Goal: Information Seeking & Learning: Learn about a topic

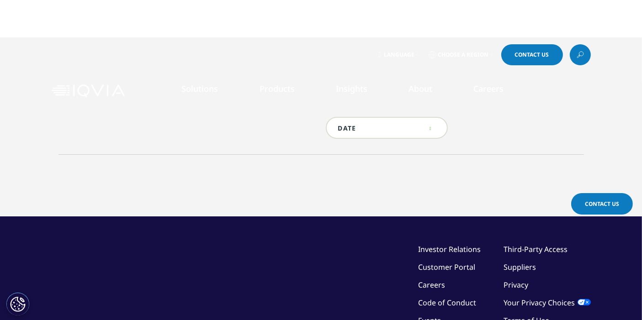
click at [438, 122] on input "text" at bounding box center [387, 128] width 122 height 22
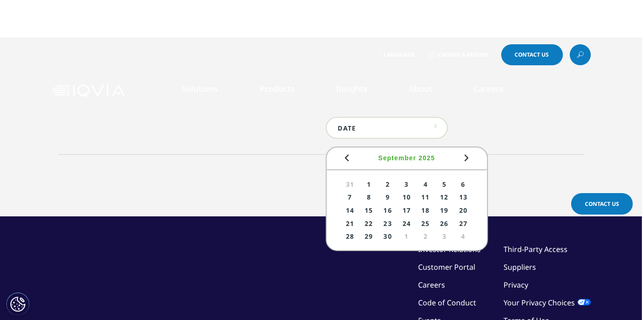
click at [470, 136] on div "Type Loading Clear Or/And Operator Location Loading Clear Or/And Operator Searc…" at bounding box center [320, 130] width 525 height 26
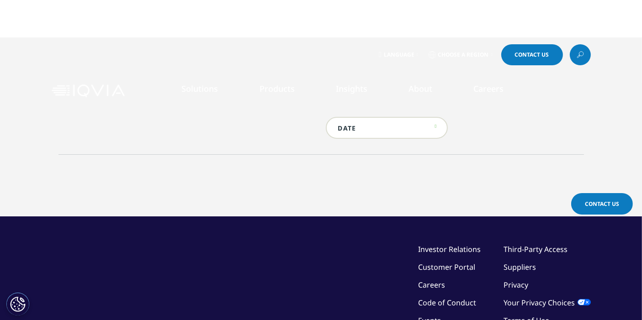
drag, startPoint x: 576, startPoint y: 43, endPoint x: 579, endPoint y: 48, distance: 5.5
click at [577, 44] on div "Language Choose a Region Contact Us" at bounding box center [321, 54] width 642 height 35
click at [579, 49] on link at bounding box center [580, 54] width 21 height 21
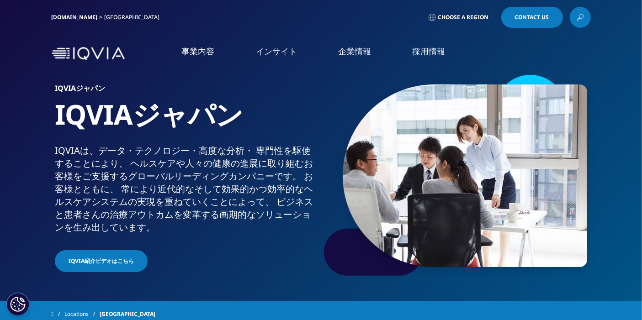
click at [491, 21] on link "Choose a Region" at bounding box center [461, 17] width 68 height 21
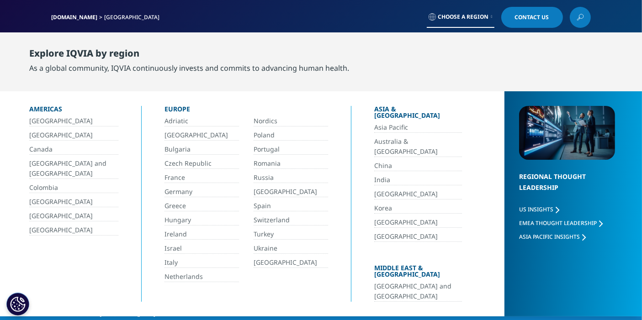
click at [491, 21] on link "Choose a Region" at bounding box center [461, 17] width 68 height 21
click at [329, 18] on div "IQVIA.COM Japan Choose a Region Contact Us" at bounding box center [321, 17] width 539 height 21
click at [612, 24] on div "IQVIA.COM Japan Choose a Region Contact Us" at bounding box center [321, 17] width 642 height 35
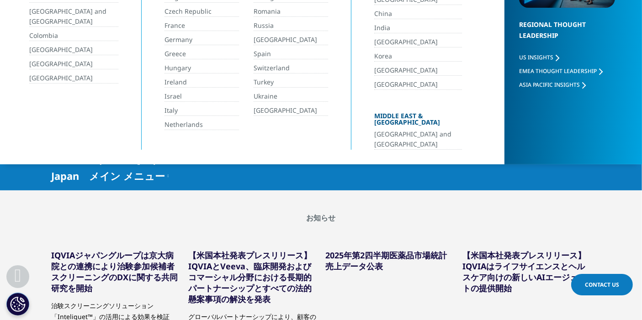
click at [386, 219] on h2 "お知らせ" at bounding box center [321, 217] width 539 height 9
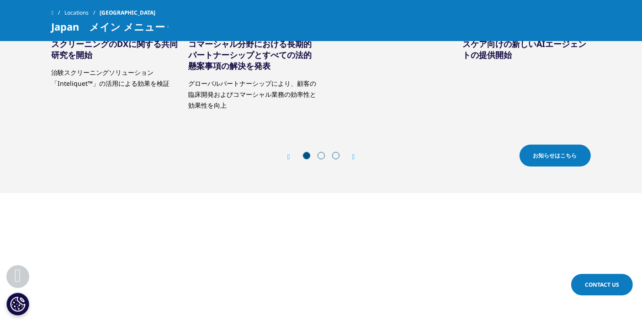
scroll to position [355, 0]
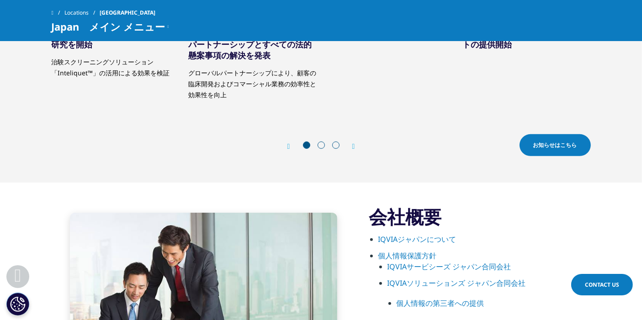
click at [562, 148] on span "お知らせはこちら" at bounding box center [555, 145] width 44 height 8
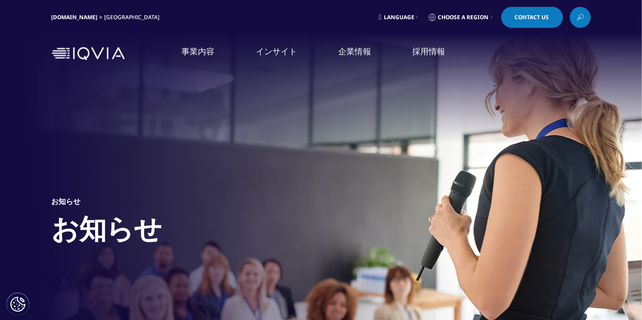
click at [416, 13] on link "Language" at bounding box center [398, 17] width 43 height 21
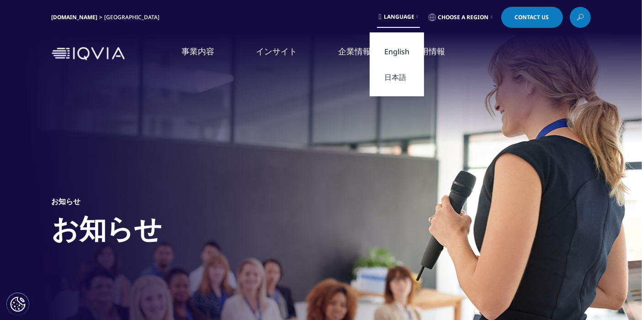
click at [393, 44] on link "English" at bounding box center [397, 52] width 54 height 26
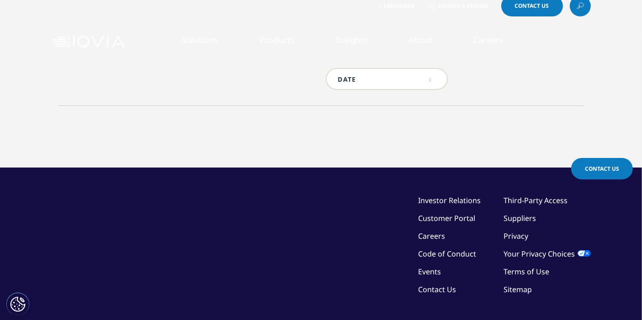
scroll to position [51, 0]
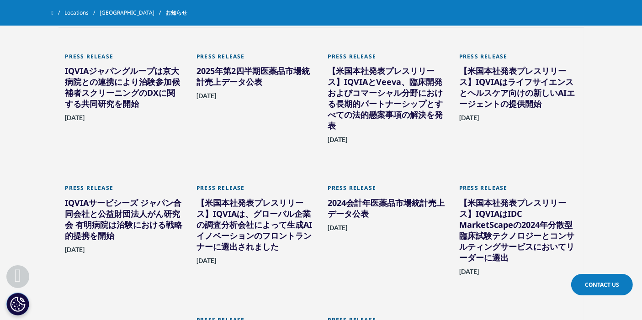
scroll to position [450, 0]
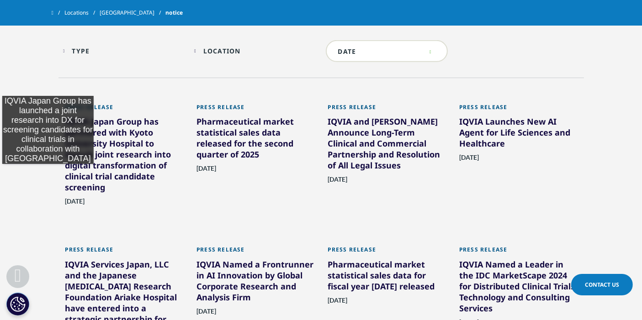
click at [23, 87] on section "Type Loading Clear Or/And Operator Toggle News 4 Toggle Toggle Press Release 17…" at bounding box center [321, 282] width 642 height 552
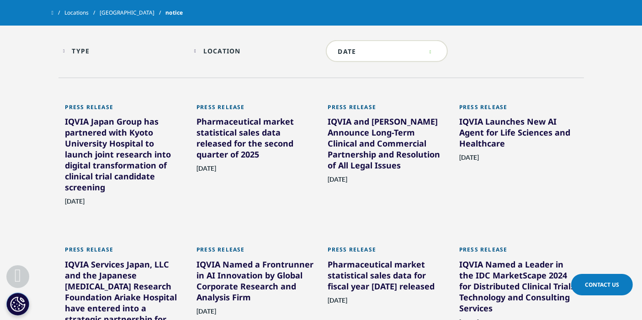
click at [63, 113] on div "Press Release IQVIA Japan Group has partnered with [GEOGRAPHIC_DATA] to launch …" at bounding box center [124, 162] width 132 height 143
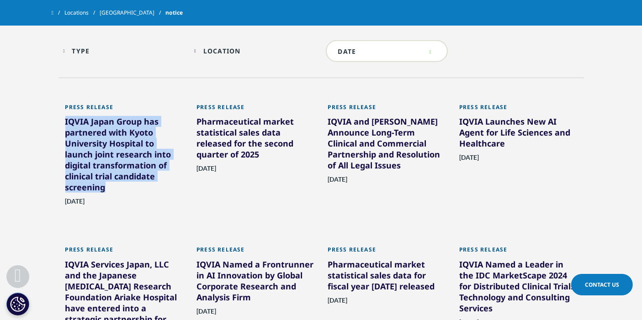
drag, startPoint x: 60, startPoint y: 122, endPoint x: 108, endPoint y: 186, distance: 79.6
click at [108, 186] on div "Press Release IQVIA Japan Group has partnered with [GEOGRAPHIC_DATA] to launch …" at bounding box center [124, 162] width 132 height 143
copy font "IQVIA Japan Group has partnered with Kyoto University Hospital to launch joint …"
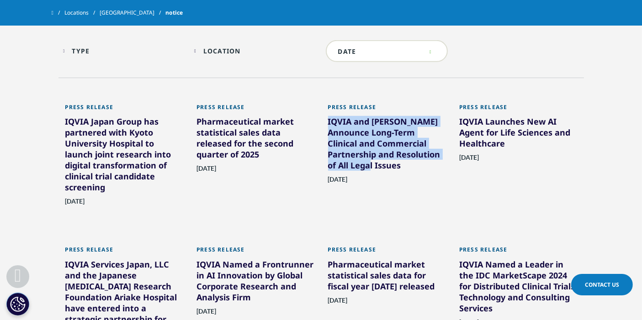
drag, startPoint x: 323, startPoint y: 118, endPoint x: 380, endPoint y: 166, distance: 73.9
click at [380, 166] on div "Press Release IQVIA and Veeva Announce Long-Term Clinical and Commercial Partne…" at bounding box center [387, 162] width 132 height 143
copy font "IQVIA and [PERSON_NAME] Announce Long-Term Clinical and Commercial Partnership …"
drag, startPoint x: 121, startPoint y: 207, endPoint x: 61, endPoint y: 202, distance: 59.6
click at [61, 202] on div "Press Release IQVIA Japan Group has partnered with Kyoto University Hospital to…" at bounding box center [124, 162] width 132 height 143
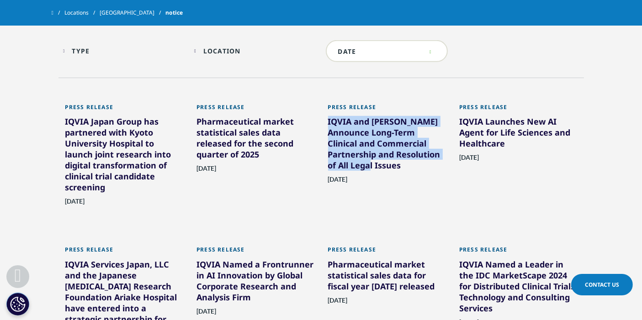
copy font "August 27, 2025"
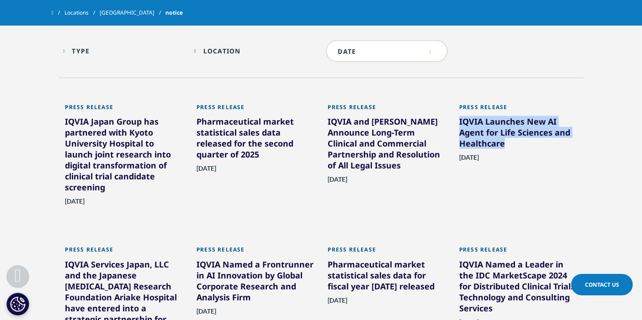
drag, startPoint x: 525, startPoint y: 144, endPoint x: 457, endPoint y: 123, distance: 70.7
click at [457, 123] on div "Press Release IQVIA Launches New AI Agent for Life Sciences and Healthcare July…" at bounding box center [518, 162] width 132 height 143
copy font "IQVIA Launches New AI Agent for Life Sciences and Healthcare"
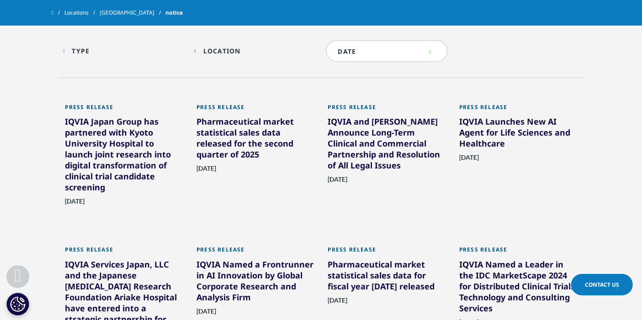
scroll to position [447, 0]
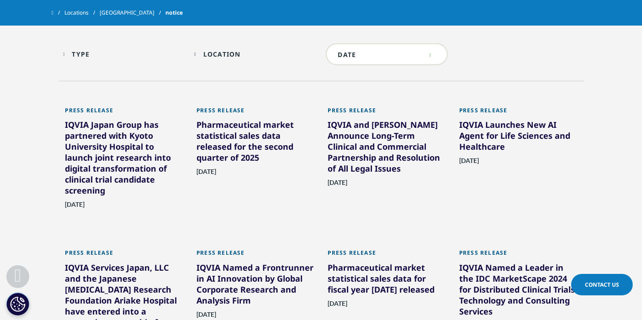
drag, startPoint x: 333, startPoint y: 188, endPoint x: 382, endPoint y: 180, distance: 49.9
click at [382, 180] on div "Press Release IQVIA Japan Group has partnered with Kyoto University Hospital to…" at bounding box center [320, 292] width 525 height 395
click at [390, 181] on div "August 18, 2025" at bounding box center [387, 193] width 118 height 31
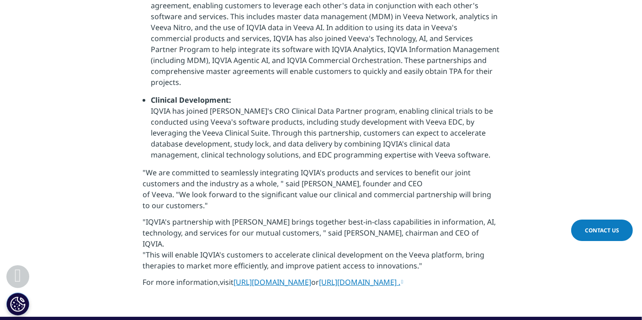
scroll to position [587, 0]
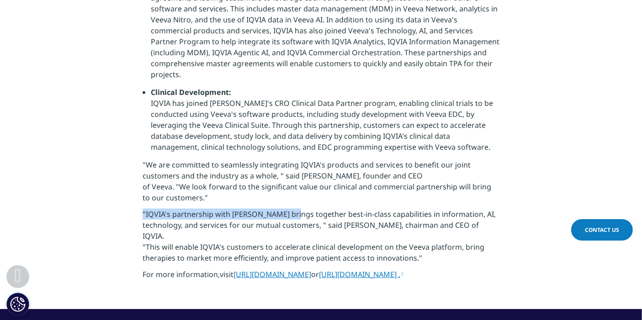
drag, startPoint x: 141, startPoint y: 163, endPoint x: 292, endPoint y: 163, distance: 151.2
click at [292, 163] on section "This page is a Japanese translation of the press release issued by [PERSON_NAME…" at bounding box center [321, 54] width 642 height 511
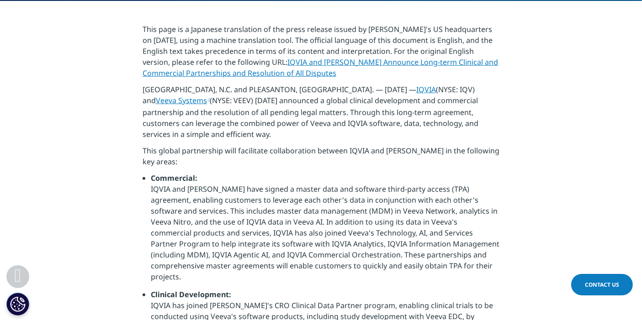
scroll to position [385, 0]
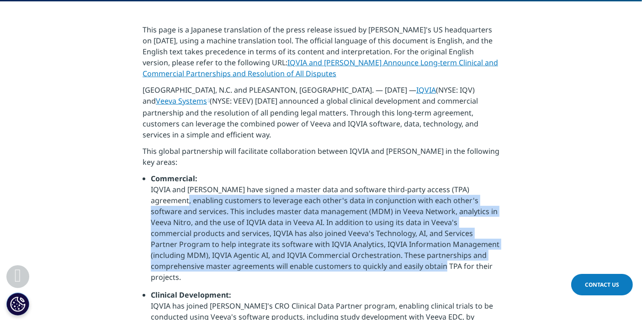
drag, startPoint x: 151, startPoint y: 153, endPoint x: 368, endPoint y: 217, distance: 226.1
click at [368, 217] on font "IQVIA and [PERSON_NAME] have signed a master data and software third-party acce…" at bounding box center [325, 234] width 349 height 98
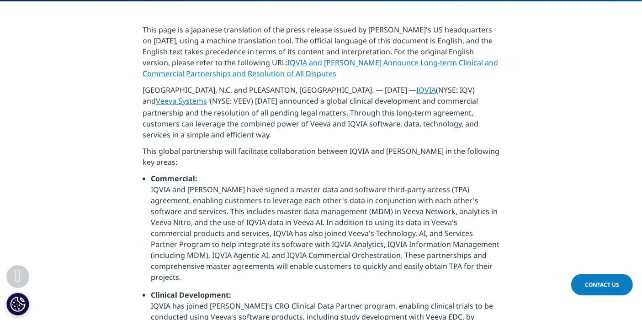
click at [150, 247] on ul "Commercial: IQVIA and [PERSON_NAME] have signed a master data and software thir…" at bounding box center [321, 267] width 357 height 189
click at [148, 246] on ul "Commercial: IQVIA and [PERSON_NAME] have signed a master data and software thir…" at bounding box center [321, 267] width 357 height 189
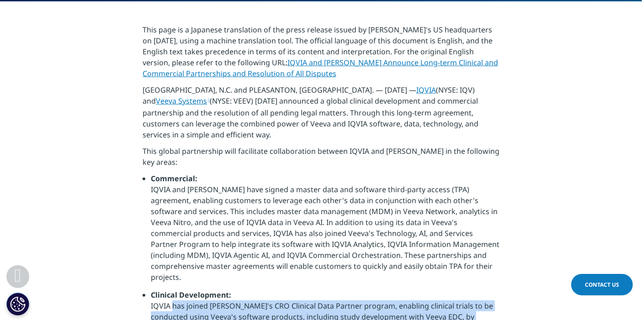
drag, startPoint x: 143, startPoint y: 249, endPoint x: 217, endPoint y: 276, distance: 77.9
click at [217, 276] on ul "Commercial: IQVIA and [PERSON_NAME] have signed a master data and software thir…" at bounding box center [321, 267] width 357 height 189
copy font "IQVIA has joined [PERSON_NAME]'s CRO Clinical Data Partner program, enabling cl…"
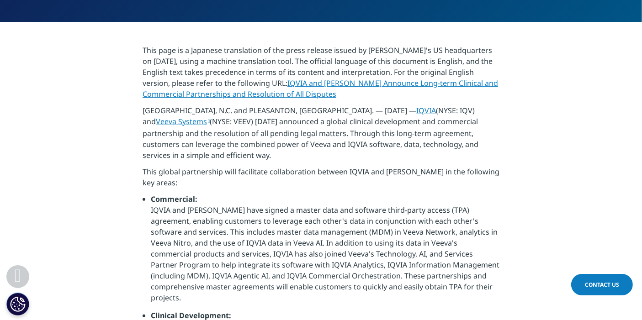
scroll to position [486, 0]
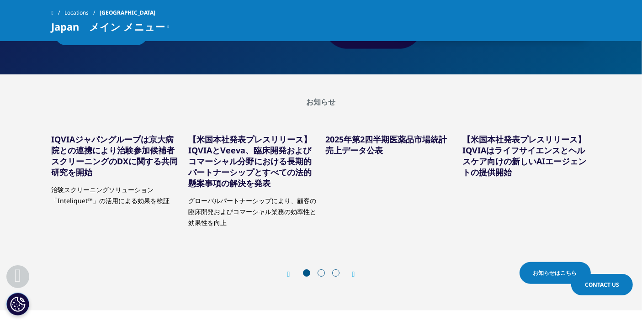
scroll to position [304, 0]
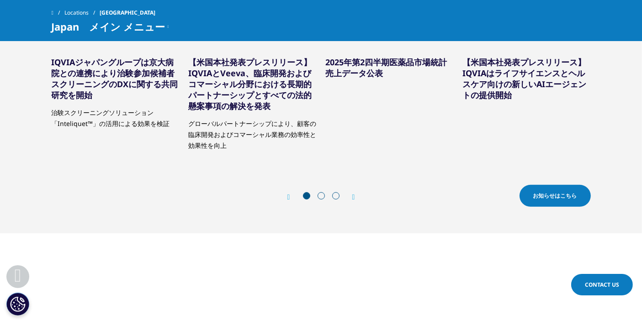
click at [566, 192] on span "お知らせはこちら" at bounding box center [555, 196] width 44 height 8
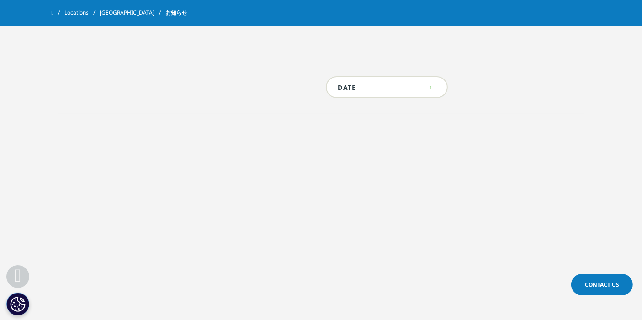
scroll to position [507, 0]
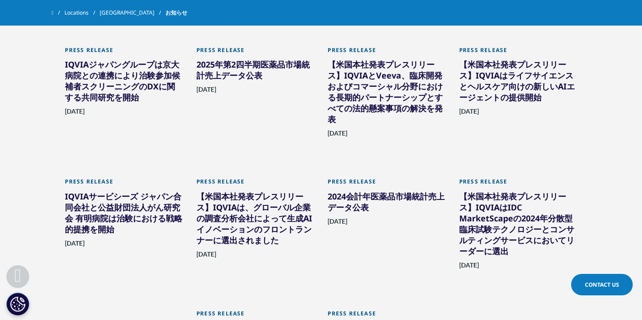
click at [529, 97] on div "【米国本社発表プレスリリース】IQVIAはライフサイエンスとヘルスケア向けの新しいAIエージェントの提供開始" at bounding box center [518, 83] width 118 height 48
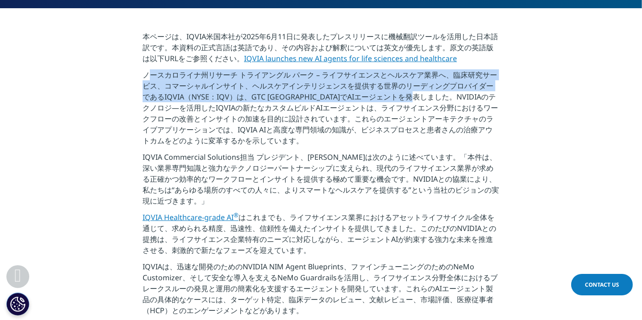
drag, startPoint x: 133, startPoint y: 69, endPoint x: 414, endPoint y: 94, distance: 282.0
click at [414, 94] on section "本ページは、IQVIA米国本社が2025年6月11日に発表したプレスリリースに機械翻訳ツールを活用した日本語訳です。本資料の正式言語は英語であり、その内容およ…" at bounding box center [321, 261] width 642 height 506
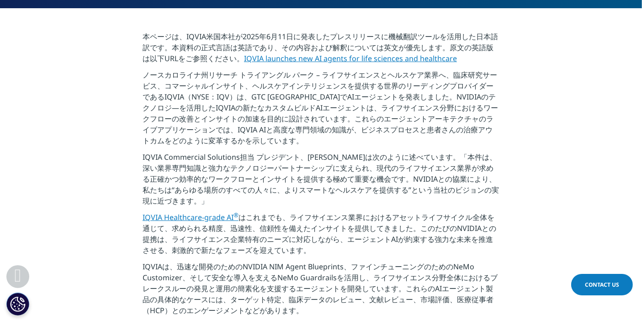
click at [346, 111] on p "ノースカロライナ州リサーチ トライアングル パーク – ライフサイエンスとヘルスケア業界へ、臨床研究サービス、コマーシャルインサイト、ヘルスケアインテリジェン…" at bounding box center [321, 110] width 357 height 82
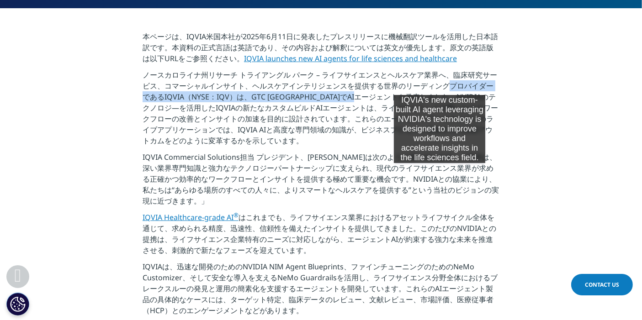
drag, startPoint x: 368, startPoint y: 100, endPoint x: 439, endPoint y: 86, distance: 73.1
click at [439, 86] on p "ノースカロライナ州リサーチ トライアングル パーク – ライフサイエンスとヘルスケア業界へ、臨床研究サービス、コマーシャルインサイト、ヘルスケアインテリジェン…" at bounding box center [321, 110] width 357 height 82
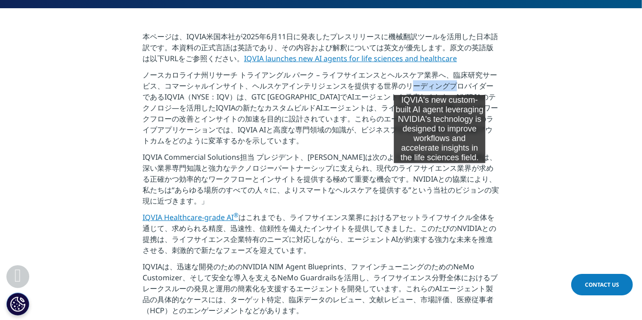
click at [439, 86] on p "ノースカロライナ州リサーチ トライアングル パーク – ライフサイエンスとヘルスケア業界へ、臨床研究サービス、コマーシャルインサイト、ヘルスケアインテリジェン…" at bounding box center [321, 110] width 357 height 82
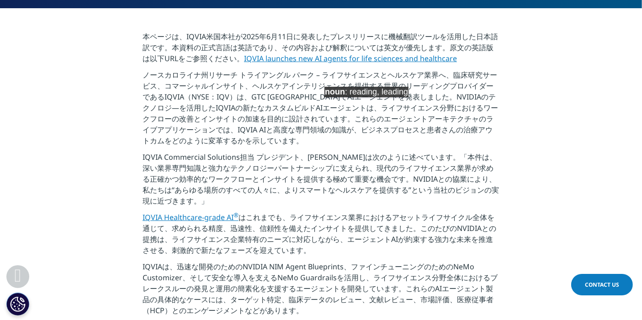
click at [370, 106] on p "ノースカロライナ州リサーチ トライアングル パーク – ライフサイエンスとヘルスケア業界へ、臨床研究サービス、コマーシャルインサイト、ヘルスケアインテリジェン…" at bounding box center [321, 110] width 357 height 82
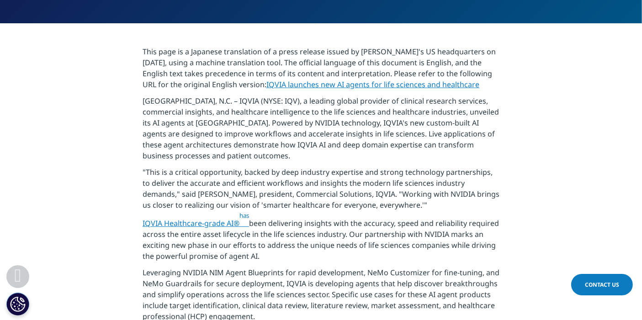
scroll to position [254, 0]
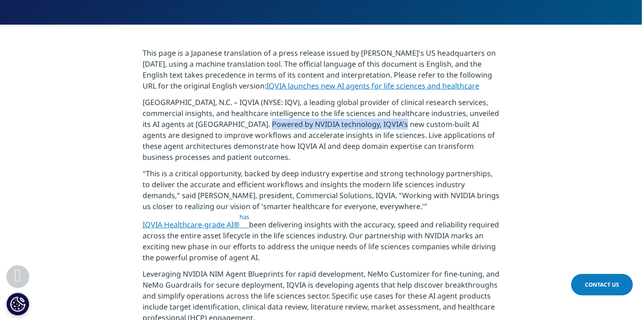
drag, startPoint x: 274, startPoint y: 123, endPoint x: 402, endPoint y: 121, distance: 127.9
click at [402, 121] on font "[GEOGRAPHIC_DATA], N.C. – IQVIA (NYSE: IQV), a leading global provider of clini…" at bounding box center [321, 129] width 356 height 65
click at [259, 113] on font "[GEOGRAPHIC_DATA], N.C. – IQVIA (NYSE: IQV), a leading global provider of clini…" at bounding box center [321, 129] width 356 height 65
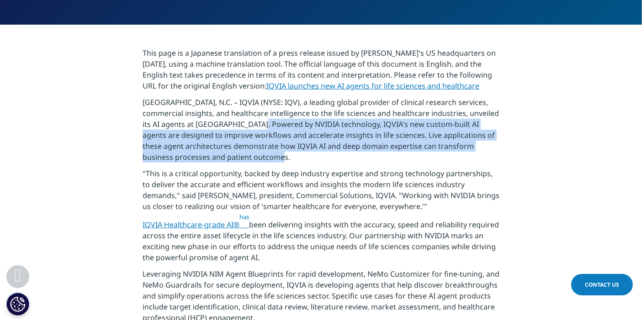
drag, startPoint x: 263, startPoint y: 121, endPoint x: 390, endPoint y: 152, distance: 130.5
click at [390, 152] on p "RESEARCH TRIANGLE PARK, N.C. – IQVIA (NYSE: IQV), a leading global provider of …" at bounding box center [321, 132] width 357 height 71
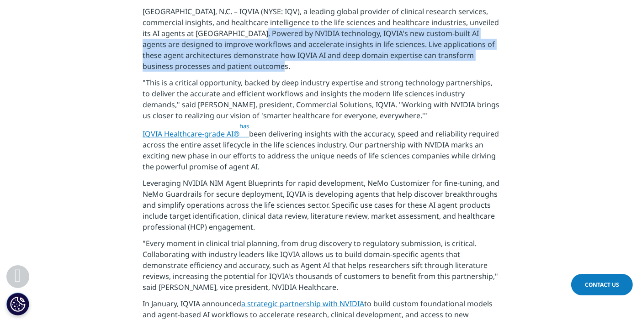
scroll to position [406, 0]
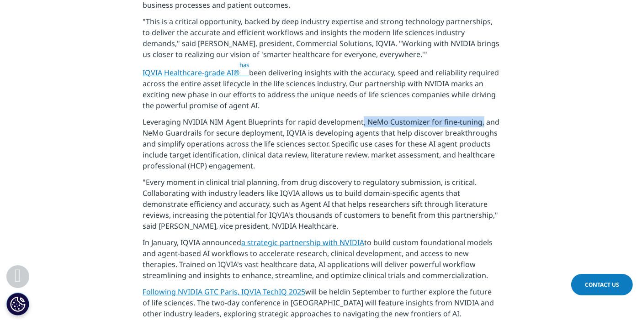
drag, startPoint x: 479, startPoint y: 130, endPoint x: 357, endPoint y: 131, distance: 122.0
click at [357, 131] on font "Leveraging NVIDIA NIM Agent Blueprints for rapid development, NeMo Customizer f…" at bounding box center [321, 144] width 357 height 54
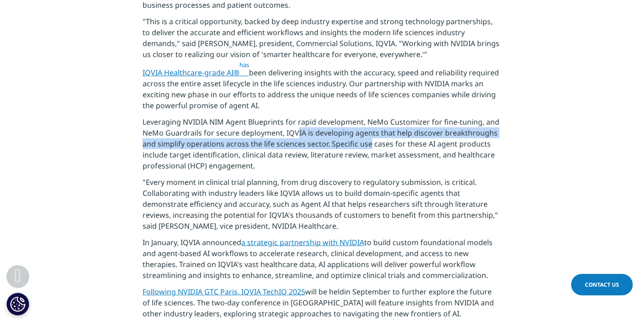
drag, startPoint x: 293, startPoint y: 136, endPoint x: 365, endPoint y: 151, distance: 74.2
click at [366, 151] on font "Leveraging NVIDIA NIM Agent Blueprints for rapid development, NeMo Customizer f…" at bounding box center [321, 144] width 357 height 54
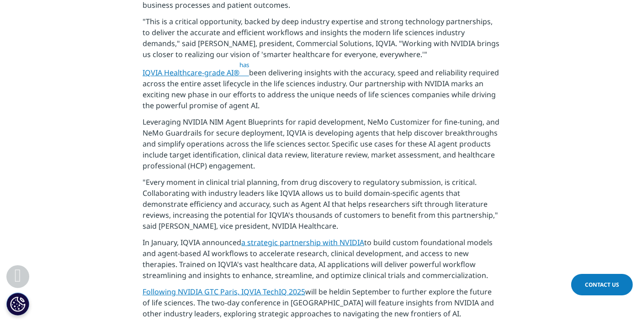
click at [389, 170] on p "Leveraging NVIDIA NIM Agent Blueprints for rapid development, NeMo Customizer f…" at bounding box center [321, 146] width 357 height 60
drag, startPoint x: 380, startPoint y: 168, endPoint x: 333, endPoint y: 153, distance: 49.3
click at [330, 151] on p "Leveraging NVIDIA NIM Agent Blueprints for rapid development, NeMo Customizer f…" at bounding box center [321, 146] width 357 height 60
copy font "Specific use cases for these AI agent products include target identification, c…"
click at [534, 143] on section "This page is a Japanese translation of a press release issued by IQVIA's US hea…" at bounding box center [321, 110] width 642 height 475
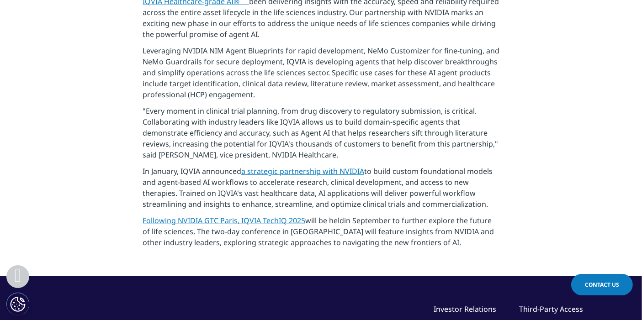
scroll to position [218, 0]
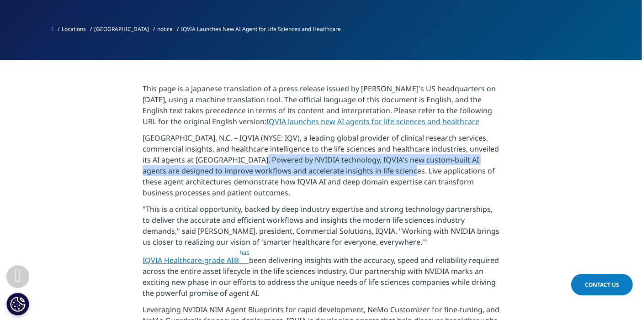
drag, startPoint x: 393, startPoint y: 171, endPoint x: 264, endPoint y: 162, distance: 130.0
click at [264, 162] on font "RESEARCH TRIANGLE PARK, N.C. – IQVIA (NYSE: IQV), a leading global provider of …" at bounding box center [321, 165] width 356 height 65
copy font "Powered by NVIDIA technology, IQVIA's new custom-built AI agents are designed t…"
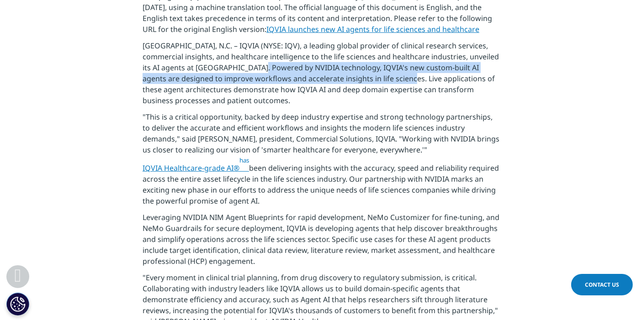
scroll to position [421, 0]
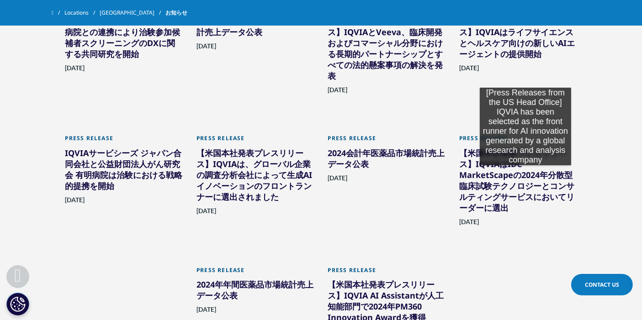
scroll to position [507, 0]
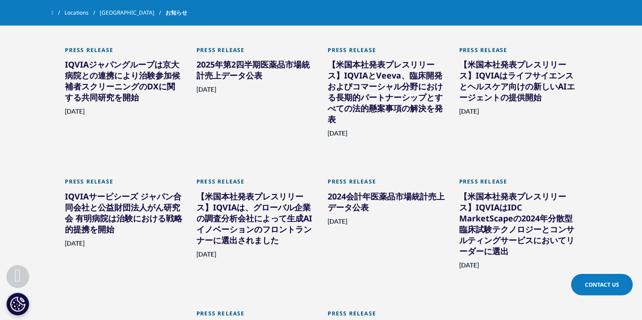
click at [101, 207] on div "IQVIAサービシーズ ジャパン合同会社と公益財団法人がん研究会 有明病院は治験における戦略的提携を開始" at bounding box center [124, 215] width 118 height 48
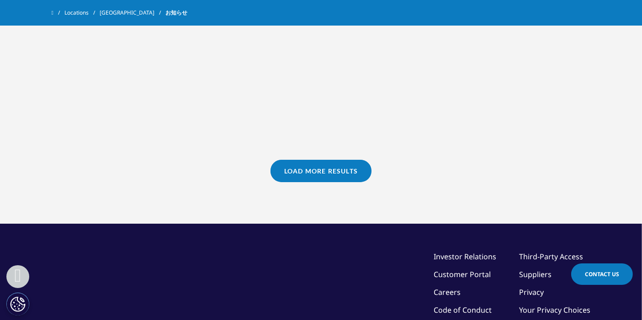
scroll to position [609, 0]
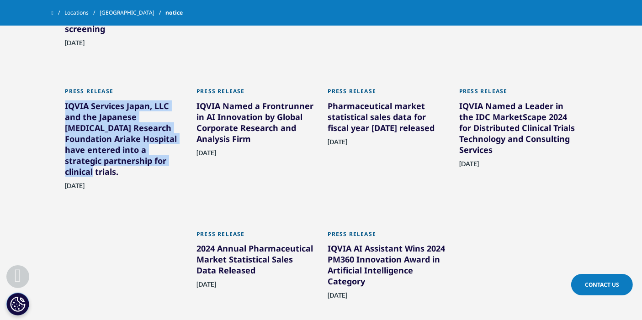
drag, startPoint x: 56, startPoint y: 105, endPoint x: 133, endPoint y: 159, distance: 94.4
click at [133, 159] on div "Type Loading Clear Or/And Operator Toggle News 4 Toggle Toggle Press Release 17…" at bounding box center [321, 135] width 539 height 529
copy font "IQVIA Services Japan, LLC and the Japanese [MEDICAL_DATA] Research Foundation A…"
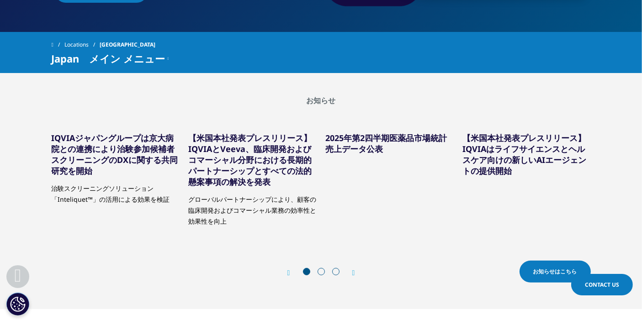
scroll to position [254, 0]
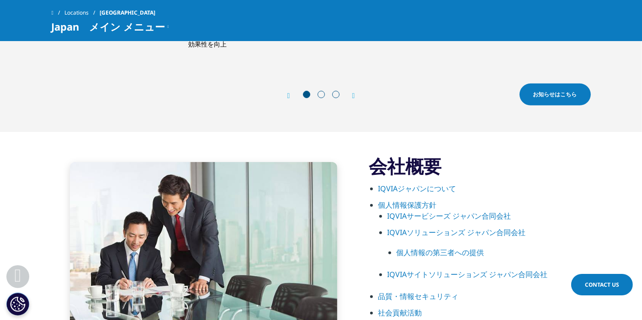
click at [352, 95] on icon "Next slide" at bounding box center [353, 95] width 3 height 7
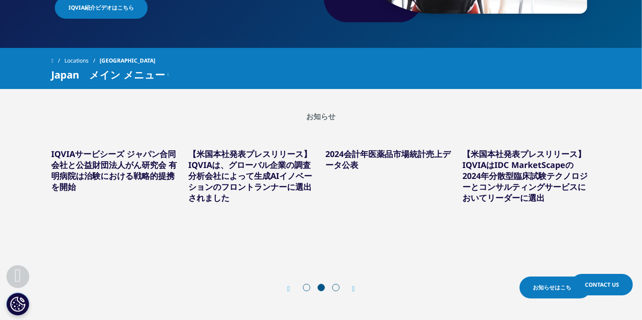
click at [178, 157] on h5 "IQVIAサービシーズ ジャパン合同会社と公益財団法人がん研究会 有明病院は治験における戦略的提携を開始" at bounding box center [116, 165] width 128 height 53
click at [166, 160] on link "IQVIAサービシーズ ジャパン合同会社と公益財団法人がん研究会 有明病院は治験における戦略的提携を開始" at bounding box center [115, 170] width 126 height 44
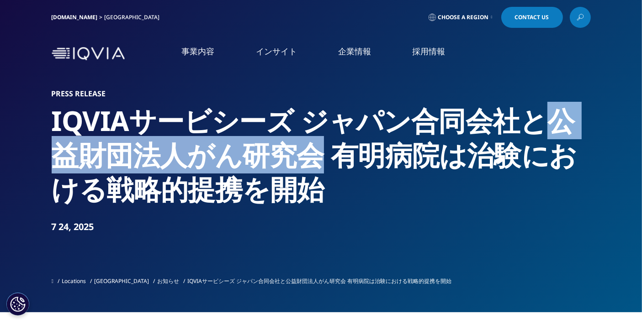
drag, startPoint x: 550, startPoint y: 109, endPoint x: 319, endPoint y: 157, distance: 236.0
click at [319, 157] on h2 "IQVIAサービシーズ ジャパン合同会社と公益財団法人がん研究会 有明病院は治験における戦略的提携を開始" at bounding box center [321, 155] width 539 height 103
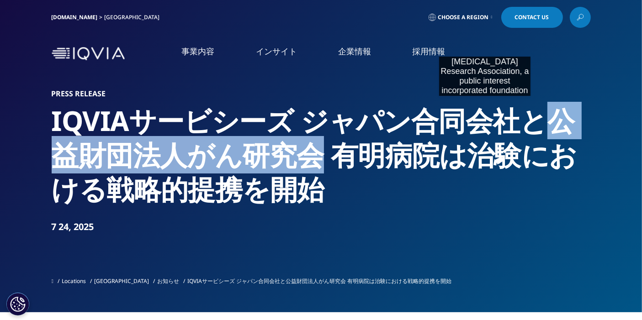
copy h2 "公益財団法人がん研究会"
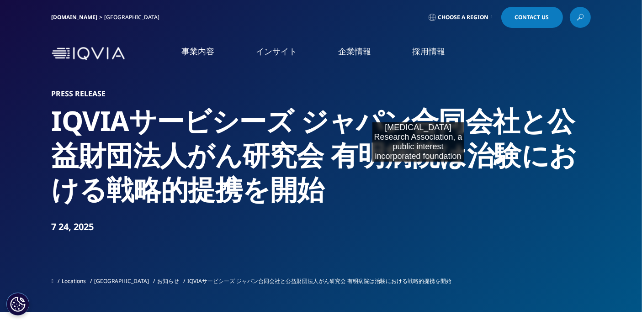
click at [418, 171] on h2 "IQVIAサービシーズ ジャパン合同会社と公益財団法人がん研究会 有明病院は治験における戦略的提携を開始" at bounding box center [321, 155] width 539 height 103
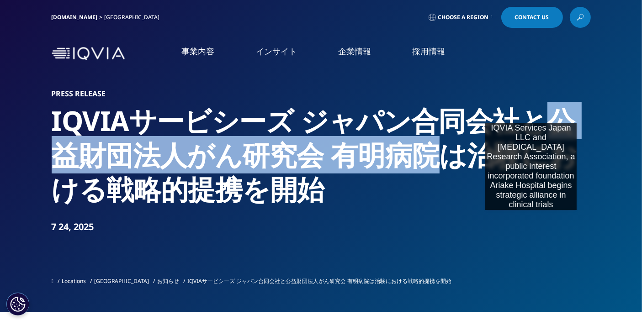
drag, startPoint x: 441, startPoint y: 151, endPoint x: 531, endPoint y: 114, distance: 97.5
click at [531, 114] on h2 "IQVIAサービシーズ ジャパン合同会社と公益財団法人がん研究会 有明病院は治験における戦略的提携を開始" at bounding box center [321, 155] width 539 height 103
copy h2 "公益財団法人がん研究会 有明病院"
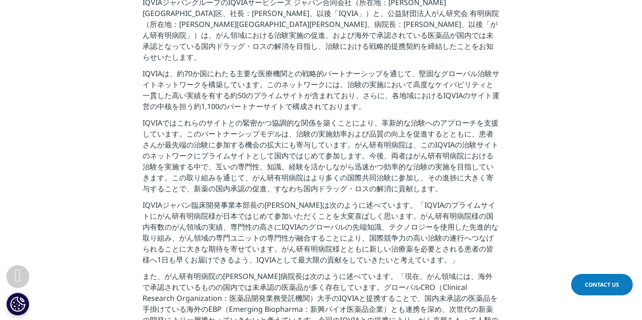
scroll to position [406, 0]
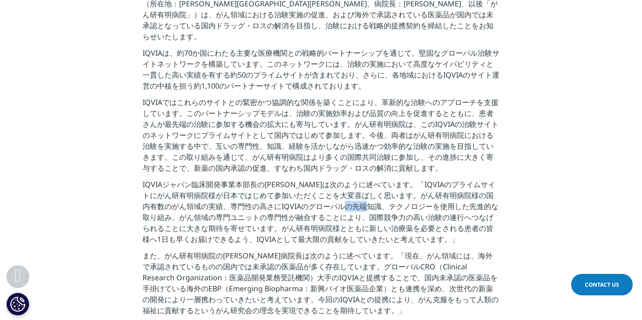
drag, startPoint x: 364, startPoint y: 192, endPoint x: 387, endPoint y: 201, distance: 24.3
click at [387, 201] on p "IQVIAジャパン臨床開発事業本部長の松田秀康は次のように述べています。「IQVIAのプライムサイトにがん研有明病院様が日本ではじめて参加いただくことを大変喜…" at bounding box center [321, 214] width 357 height 71
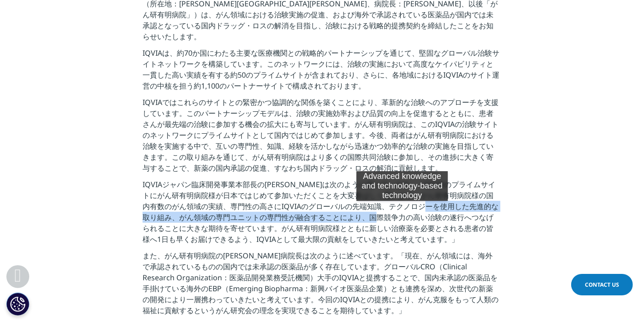
drag, startPoint x: 454, startPoint y: 200, endPoint x: 402, endPoint y: 210, distance: 53.1
click at [402, 210] on p "IQVIAジャパン臨床開発事業本部長の松田秀康は次のように述べています。「IQVIAのプライムサイトにがん研有明病院様が日本ではじめて参加いただくことを大変喜…" at bounding box center [321, 214] width 357 height 71
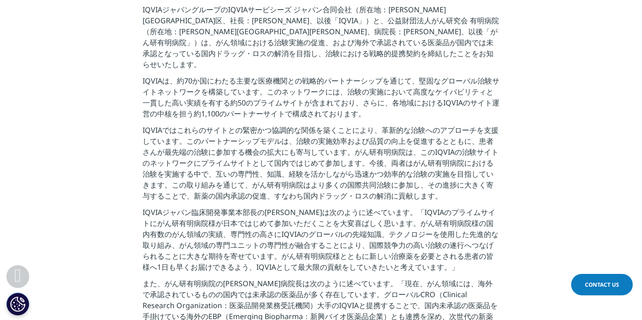
scroll to position [355, 0]
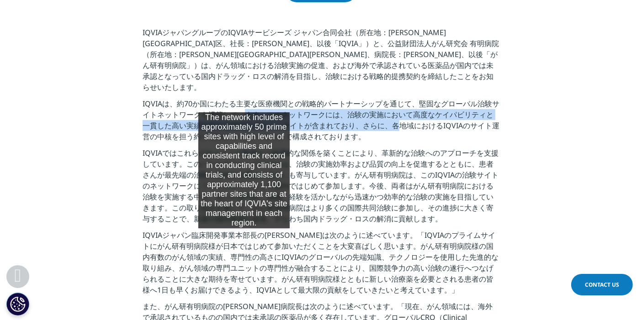
drag, startPoint x: 401, startPoint y: 113, endPoint x: 244, endPoint y: 103, distance: 157.0
click at [244, 103] on p "IQVIAは、約70か国にわたる主要な医療機関との戦略的パートナーシップを通じて、堅固なグローバル治験サイトネットワークを構築しています。このネットワークには…" at bounding box center [321, 122] width 357 height 49
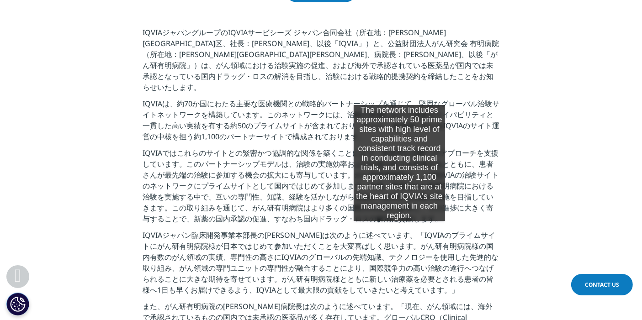
click at [399, 98] on p "IQVIAは、約70か国にわたる主要な医療機関との戦略的パートナーシップを通じて、堅固なグローバル治験サイトネットワークを構築しています。このネットワークには…" at bounding box center [321, 122] width 357 height 49
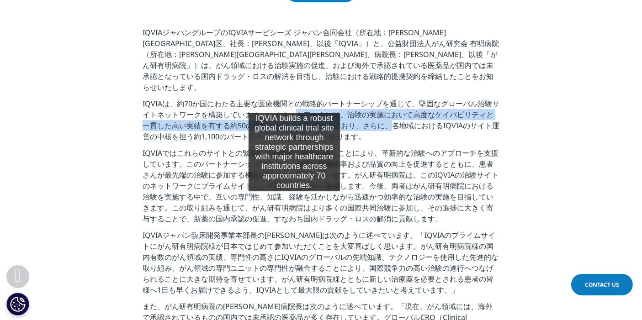
drag, startPoint x: 392, startPoint y: 110, endPoint x: 294, endPoint y: 104, distance: 97.9
click at [294, 104] on p "IQVIAは、約70か国にわたる主要な医療機関との戦略的パートナーシップを通じて、堅固なグローバル治験サイトネットワークを構築しています。このネットワークには…" at bounding box center [321, 122] width 357 height 49
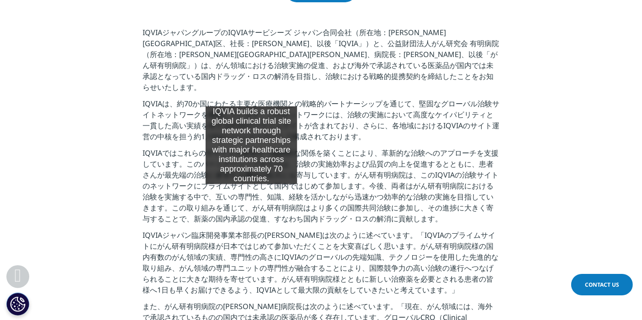
click at [251, 98] on p "IQVIAは、約70か国にわたる主要な医療機関との戦略的パートナーシップを通じて、堅固なグローバル治験サイトネットワークを構築しています。このネットワークには…" at bounding box center [321, 122] width 357 height 49
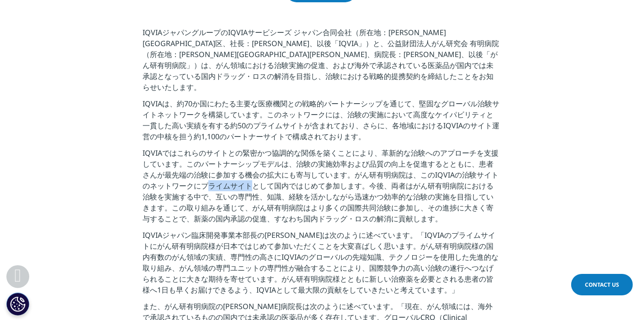
drag, startPoint x: 251, startPoint y: 175, endPoint x: 206, endPoint y: 173, distance: 45.3
click at [206, 173] on p "IQVIAではこれらのサイトとの緊密かつ協調的な関係を築くことにより、革新的な治験へのアプローチを支援しています。このパートナーシップモデルは、治験の実施効率…" at bounding box center [321, 189] width 357 height 82
click at [403, 75] on p "IQVIAジャパングループのIQVIAサービシーズ ジャパン合同会社（所在地：東京都港区、社長：宇賀神 史彦、以後「IQVIA」）と、公益財団法人がん研究会 …" at bounding box center [321, 62] width 357 height 71
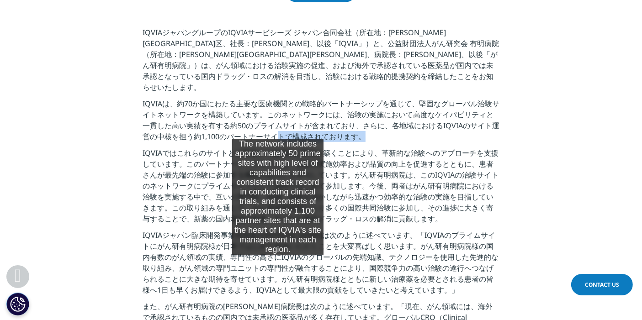
drag, startPoint x: 428, startPoint y: 121, endPoint x: 278, endPoint y: 130, distance: 151.0
click at [278, 130] on p "IQVIAは、約70か国にわたる主要な医療機関との戦略的パートナーシップを通じて、堅固なグローバル治験サイトネットワークを構築しています。このネットワークには…" at bounding box center [321, 122] width 357 height 49
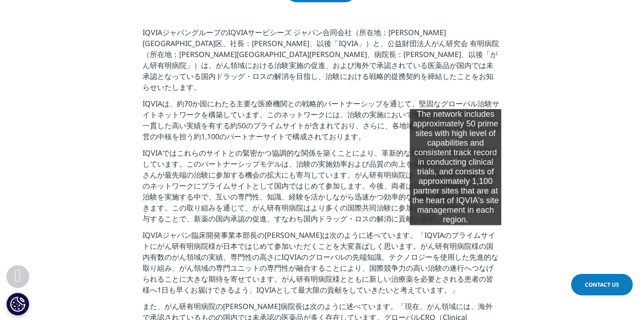
click at [455, 100] on p "IQVIAは、約70か国にわたる主要な医療機関との戦略的パートナーシップを通じて、堅固なグローバル治験サイトネットワークを構築しています。このネットワークには…" at bounding box center [321, 122] width 357 height 49
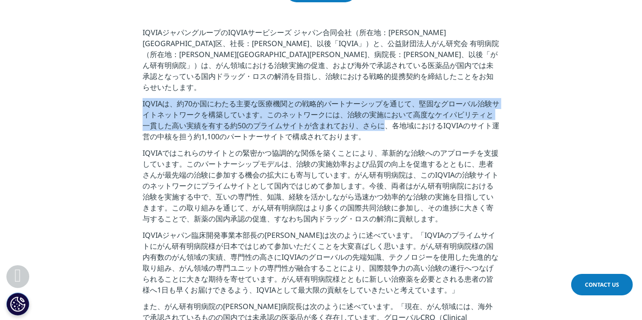
drag, startPoint x: 380, startPoint y: 115, endPoint x: 93, endPoint y: 92, distance: 288.2
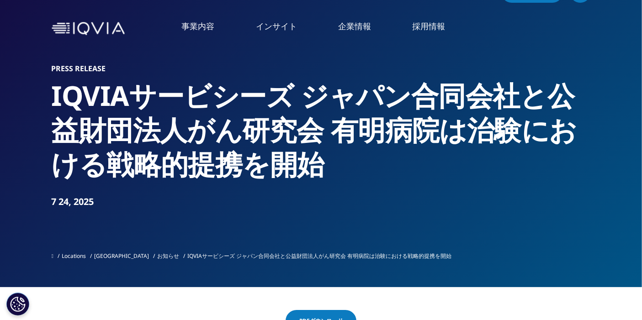
scroll to position [0, 0]
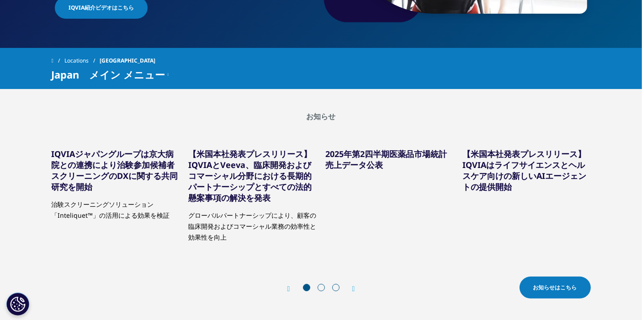
click at [576, 283] on link "お知らせはこちら" at bounding box center [554, 288] width 71 height 22
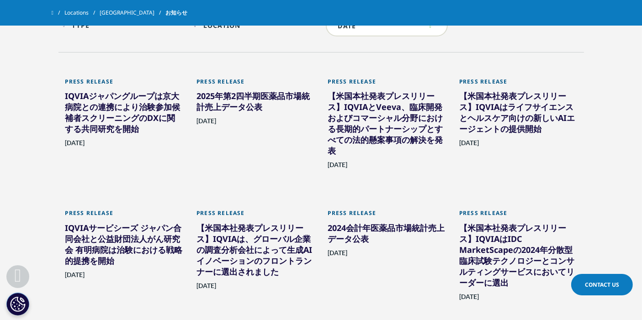
scroll to position [497, 0]
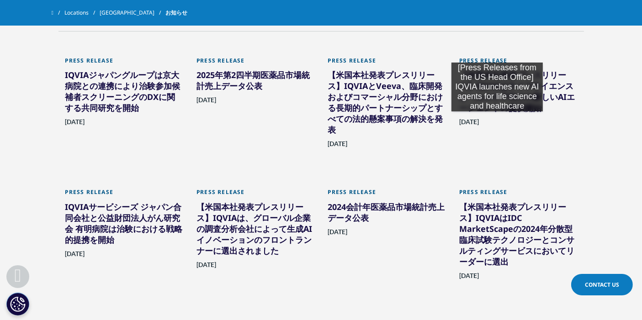
drag, startPoint x: 460, startPoint y: 119, endPoint x: 497, endPoint y: 121, distance: 36.6
click at [497, 121] on div "[DATE]" at bounding box center [518, 132] width 118 height 31
copy span "uly 30, 2025"
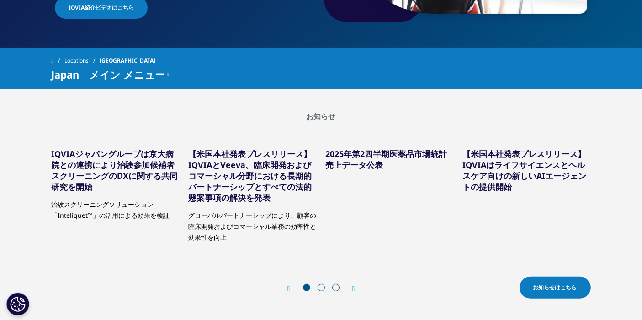
click at [524, 174] on link "【米国本社発表プレスリリース】IQVIAはライフサイエンスとヘルスケア向けの新しいAIエージェントの提供開始" at bounding box center [525, 170] width 124 height 44
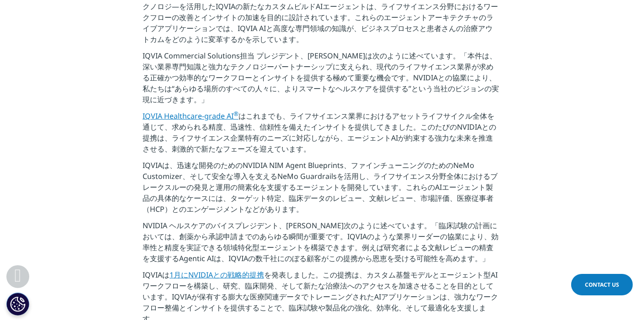
scroll to position [254, 0]
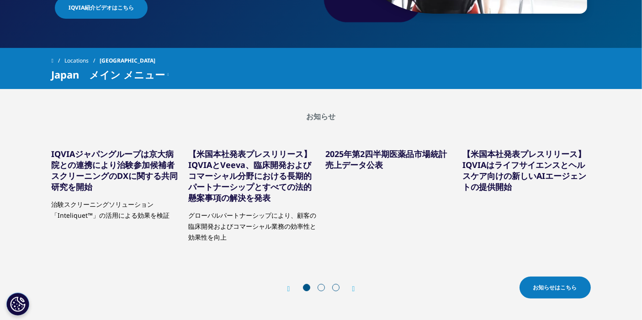
click at [323, 288] on span at bounding box center [320, 287] width 7 height 7
click at [562, 285] on span "お知らせはこちら" at bounding box center [555, 288] width 44 height 8
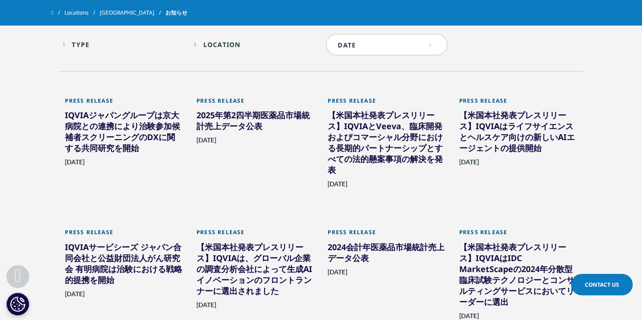
scroll to position [507, 0]
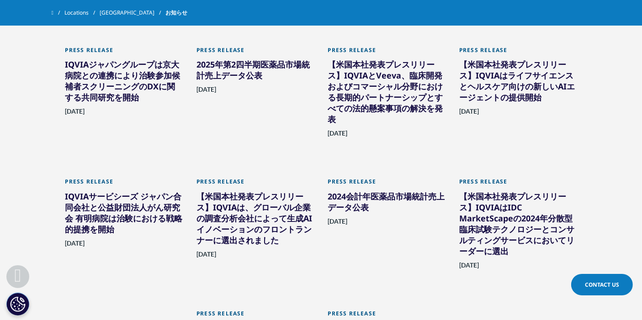
click at [411, 105] on div "【米国本社発表プレスリリース】IQVIAとVeeva、臨床開発およびコマーシャル分野における長期的パートナーシップとすべての法的懸案事項の解決を発表" at bounding box center [387, 93] width 118 height 69
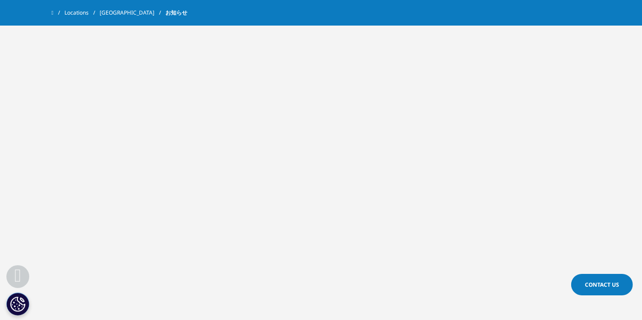
scroll to position [507, 0]
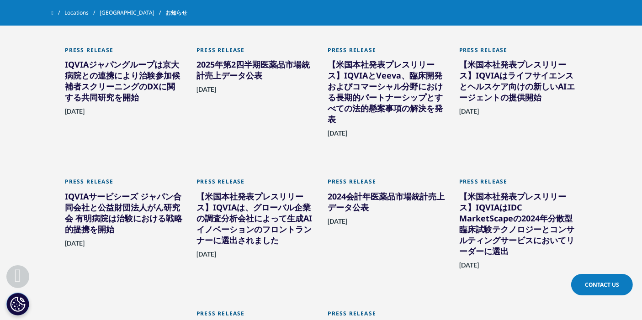
drag, startPoint x: 324, startPoint y: 136, endPoint x: 378, endPoint y: 133, distance: 54.0
click at [378, 133] on div "Press Release 【米国本社発表プレスリリース】IQVIAとVeeva、臨床開発およびコマーシャル分野における長期的パートナーシップとすべての法的懸…" at bounding box center [387, 100] width 132 height 132
copy span "[DATE]"
